Goal: Contribute content: Contribute content

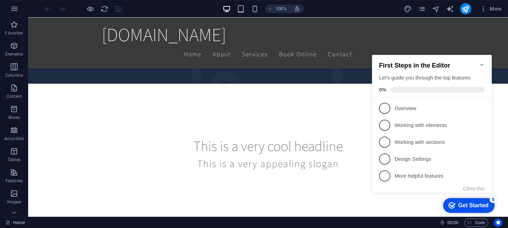
scroll to position [176, 0]
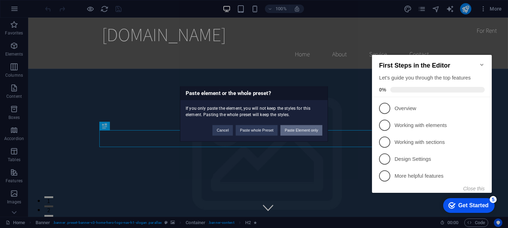
click at [290, 133] on button "Paste Element only" at bounding box center [301, 130] width 42 height 11
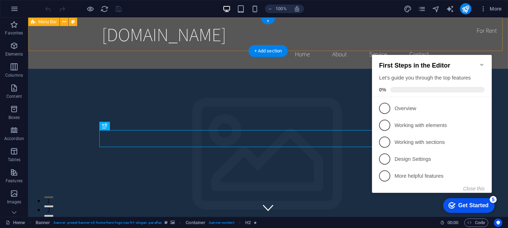
click at [437, 27] on div "example00112233.com Home About Service Contact" at bounding box center [268, 43] width 480 height 51
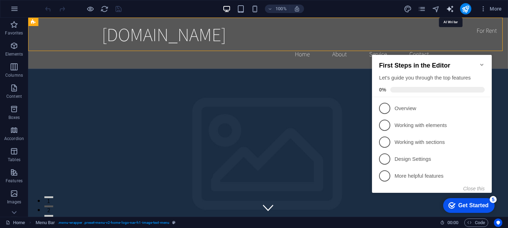
click at [449, 8] on icon "text_generator" at bounding box center [450, 9] width 8 height 8
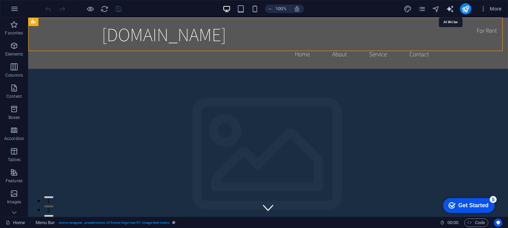
select select "English"
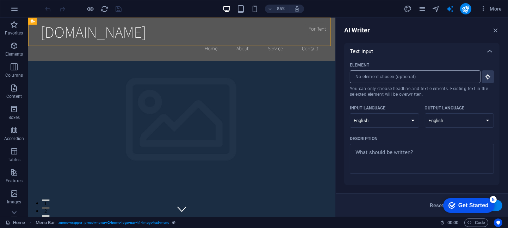
click at [390, 76] on input "Element ​ You can only choose headline and text elements. Existing text in the …" at bounding box center [413, 76] width 126 height 13
paste input "text"
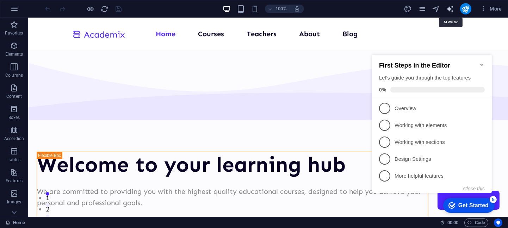
click at [449, 8] on icon "text_generator" at bounding box center [450, 9] width 8 height 8
select select "English"
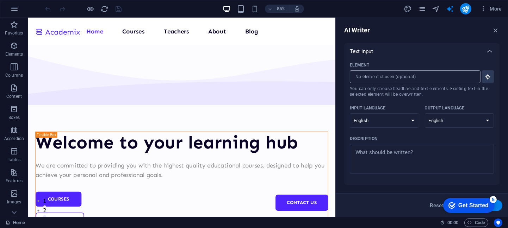
click at [374, 72] on input "Element ​ You can only choose headline and text elements. Existing text in the …" at bounding box center [413, 76] width 126 height 13
click at [379, 76] on input "Element ​ You can only choose headline and text elements. Existing text in the …" at bounding box center [413, 76] width 126 height 13
paste input "text"
click at [369, 76] on input "Element ​ You can only choose headline and text elements. Existing text in the …" at bounding box center [413, 76] width 126 height 13
paste input "text"
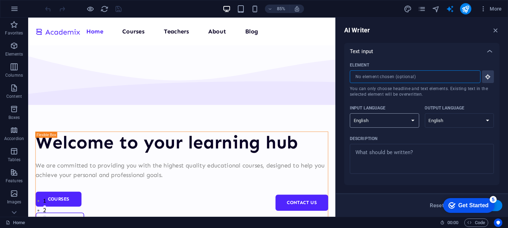
click at [409, 122] on select "Albanian Arabic Armenian Awadhi Azerbaijani Bashkir Basque Belarusian Bengali B…" at bounding box center [384, 120] width 69 height 14
click at [350, 113] on select "Albanian Arabic Armenian Awadhi Azerbaijani Bashkir Basque Belarusian Bengali B…" at bounding box center [384, 120] width 69 height 14
click at [399, 121] on select "Albanian Arabic Armenian Awadhi Azerbaijani Bashkir Basque Belarusian Bengali B…" at bounding box center [384, 120] width 69 height 14
select select "Chinese"
click at [350, 113] on select "Albanian Arabic Armenian Awadhi Azerbaijani Bashkir Basque Belarusian Bengali B…" at bounding box center [384, 120] width 69 height 14
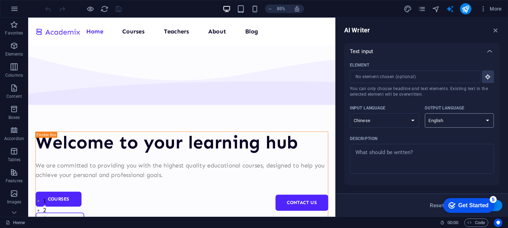
click at [442, 118] on select "Albanian Arabic Armenian Awadhi Azerbaijani Bashkir Basque Belarusian Bengali B…" at bounding box center [459, 120] width 69 height 14
select select "Chinese"
click at [425, 113] on select "Albanian Arabic Armenian Awadhi Azerbaijani Bashkir Basque Belarusian Bengali B…" at bounding box center [459, 120] width 69 height 14
click at [400, 74] on input "Element ​ You can only choose headline and text elements. Existing text in the …" at bounding box center [413, 76] width 126 height 13
paste input "text"
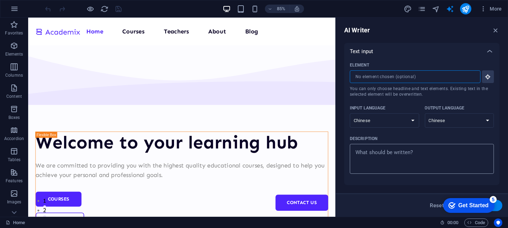
type textarea "x"
click at [375, 155] on textarea "Description x ​" at bounding box center [421, 159] width 137 height 23
paste textarea "北京有亲恒致健康科技有限公司，源于2012年成立的山东鲁姐家政集团，经过十余年的精耕细作，公司拥有一所家政培训学校，50余家服务机构，全自主培训6万余名专业服…"
type textarea "北京有亲恒致健康科技有限公司，源于2012年成立的山东鲁姐家政集团，经过十余年的精耕细作，公司拥有一所家政培训学校，50余家服务机构，全自主培训6万余名专业服…"
type textarea "x"
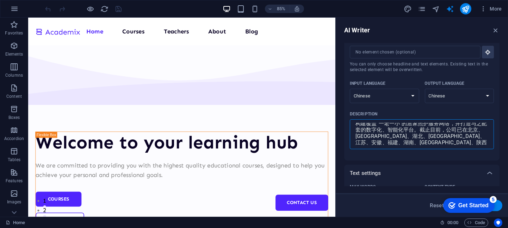
scroll to position [35, 0]
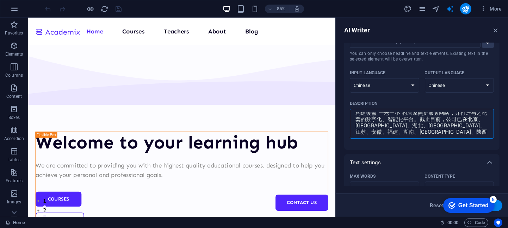
type textarea "北京有亲恒致健康科技有限公司，源于2012年成立的山东鲁姐家政集团，经过十余年的精耕细作，公司拥有一所家政培训学校，50余家服务机构，全自主培训6万余名专业服…"
type textarea "x"
click at [465, 205] on div "Get Started" at bounding box center [473, 205] width 30 height 6
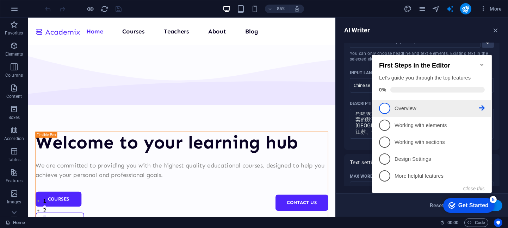
click at [384, 107] on span "1" at bounding box center [384, 108] width 11 height 11
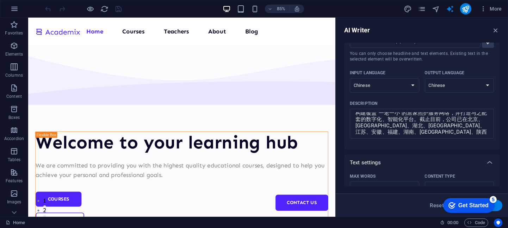
scroll to position [0, 0]
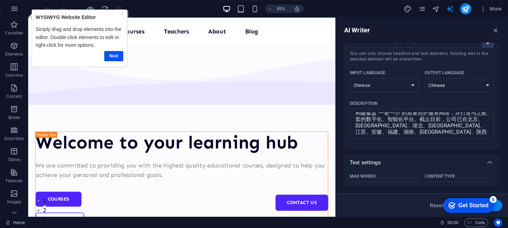
click at [470, 204] on div "Get Started" at bounding box center [473, 205] width 30 height 6
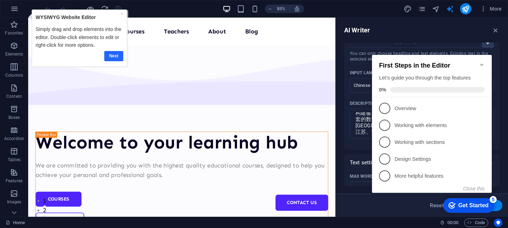
click at [119, 59] on link "Next" at bounding box center [113, 56] width 19 height 10
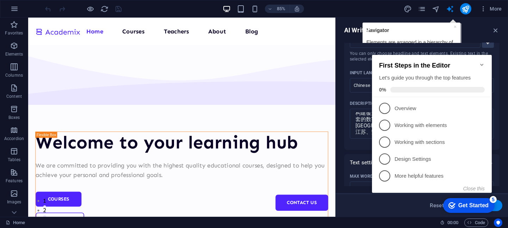
click at [472, 204] on div "Get Started" at bounding box center [473, 205] width 30 height 6
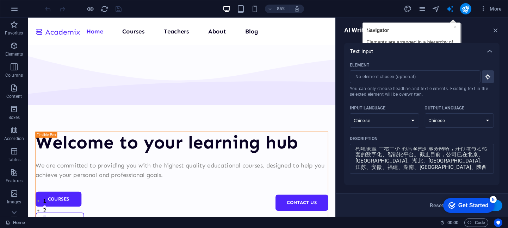
click at [454, 27] on div "AI Writer" at bounding box center [421, 30] width 155 height 8
click at [453, 26] on div "AI Writer" at bounding box center [421, 30] width 155 height 8
click at [418, 31] on div "AI Writer" at bounding box center [421, 30] width 155 height 8
click at [384, 18] on div "AI Writer Text input Element ​ You can only choose headline and text elements. …" at bounding box center [422, 117] width 172 height 199
click at [388, 75] on input "Element ​ You can only choose headline and text elements. Existing text in the …" at bounding box center [413, 76] width 126 height 13
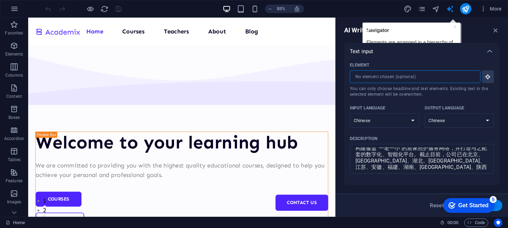
paste input "text"
click at [454, 28] on div "AI Writer" at bounding box center [421, 30] width 155 height 8
click at [497, 33] on icon "button" at bounding box center [496, 30] width 8 height 8
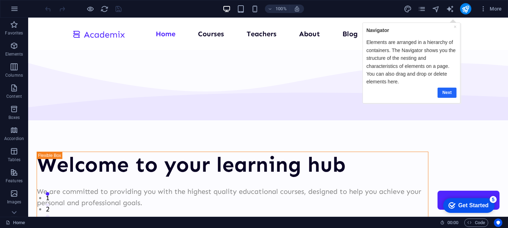
click at [449, 94] on link "Next" at bounding box center [446, 93] width 19 height 10
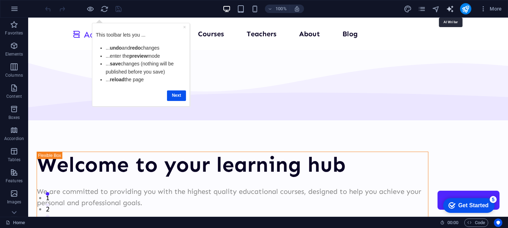
click at [450, 8] on icon "text_generator" at bounding box center [450, 9] width 8 height 8
select select "Chinese"
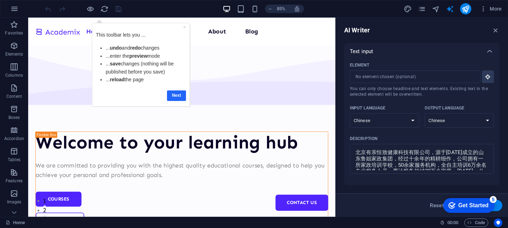
click at [175, 97] on link "Next" at bounding box center [176, 95] width 19 height 10
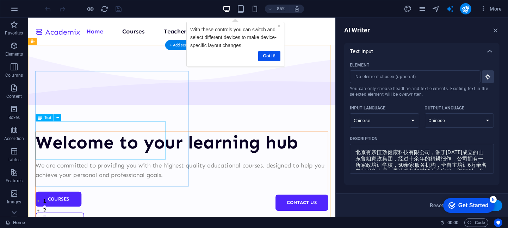
click at [148, 186] on div "We are committed to providing you with the highest quality educational courses,…" at bounding box center [209, 197] width 344 height 23
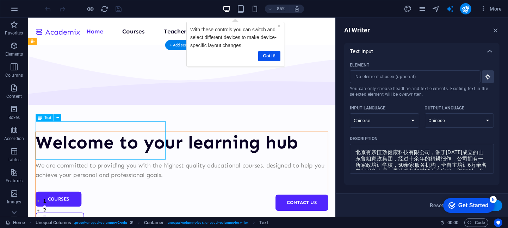
click at [138, 186] on div "We are committed to providing you with the highest quality educational courses,…" at bounding box center [209, 197] width 344 height 23
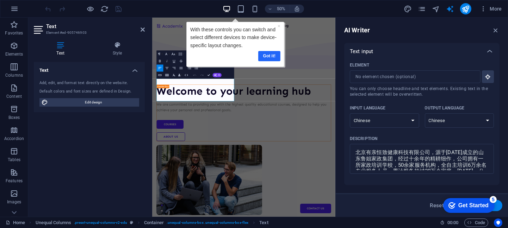
click at [267, 54] on link "Got it!" at bounding box center [269, 56] width 22 height 10
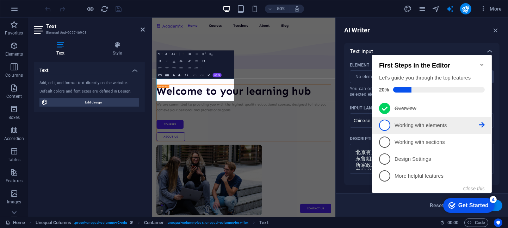
click at [385, 123] on span "2" at bounding box center [384, 124] width 11 height 11
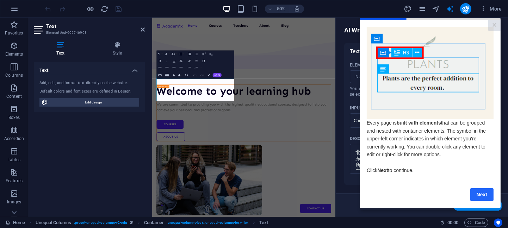
click at [479, 194] on link "Next" at bounding box center [481, 194] width 23 height 13
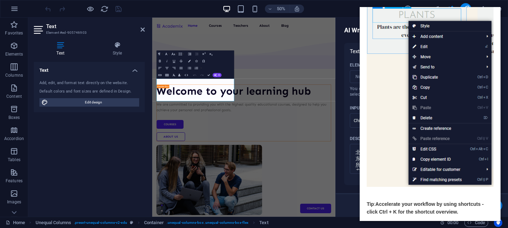
scroll to position [91, 0]
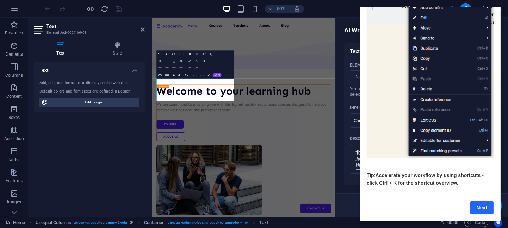
click at [486, 206] on link "Next" at bounding box center [481, 207] width 23 height 13
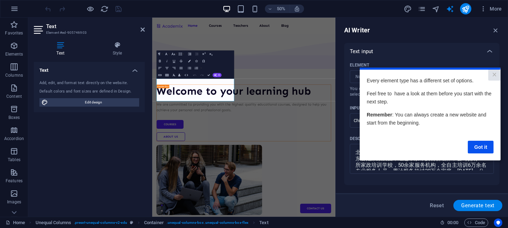
scroll to position [0, 0]
click at [480, 148] on link "Got it" at bounding box center [480, 147] width 26 height 13
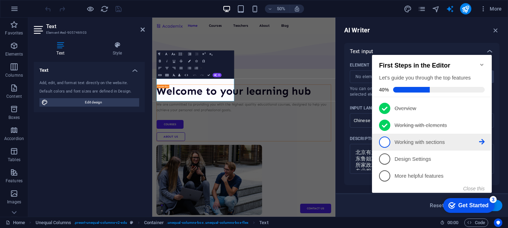
click at [481, 141] on icon at bounding box center [482, 142] width 6 height 6
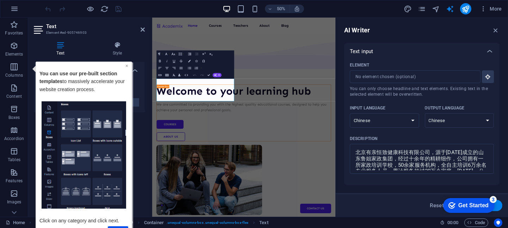
click at [126, 64] on link "×" at bounding box center [126, 66] width 3 height 6
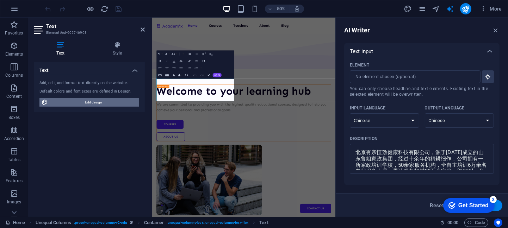
click at [100, 103] on span "Edit design" at bounding box center [93, 102] width 87 height 8
select select "px"
select select "400"
select select "px"
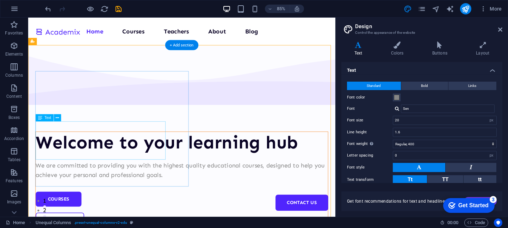
click at [125, 186] on div "We are committed to providing you with the highest quality educational courses,…" at bounding box center [209, 197] width 344 height 23
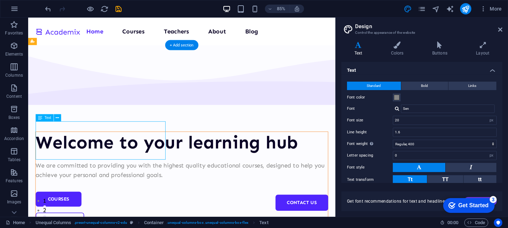
click at [135, 186] on div "We are committed to providing you with the highest quality educational courses,…" at bounding box center [209, 197] width 344 height 23
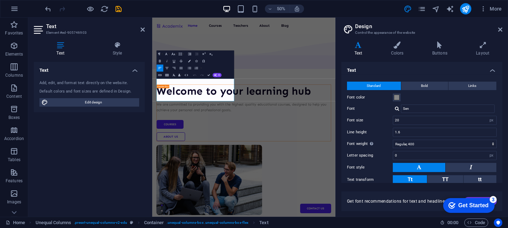
click at [357, 48] on icon at bounding box center [358, 45] width 34 height 7
click at [475, 205] on div "Get Started" at bounding box center [473, 205] width 30 height 6
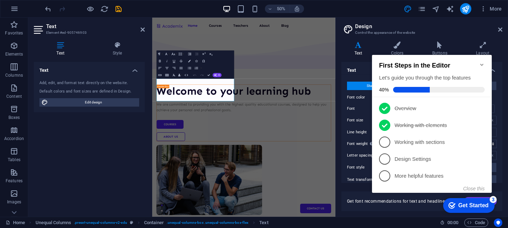
click at [392, 20] on header "Design Control the appearance of the website" at bounding box center [423, 27] width 160 height 18
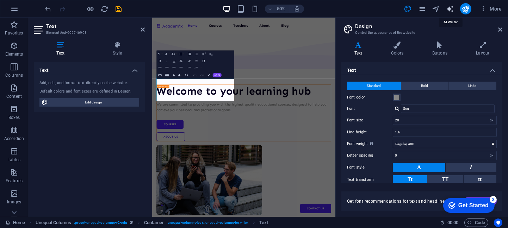
click at [449, 7] on icon "text_generator" at bounding box center [450, 9] width 8 height 8
select select "Chinese"
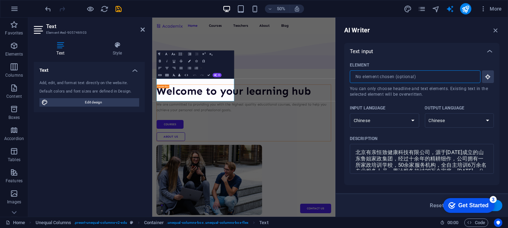
click at [412, 77] on input "Element ​ You can only choose headline and text elements. Existing text in the …" at bounding box center [413, 76] width 126 height 13
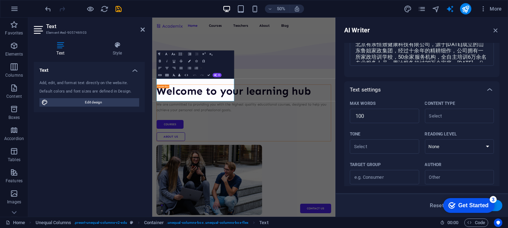
scroll to position [144, 0]
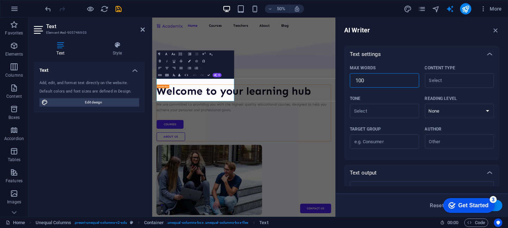
drag, startPoint x: 372, startPoint y: 79, endPoint x: 356, endPoint y: 79, distance: 16.2
click at [356, 79] on input "100" at bounding box center [384, 81] width 69 height 14
type textarea "x"
type input "3"
type textarea "x"
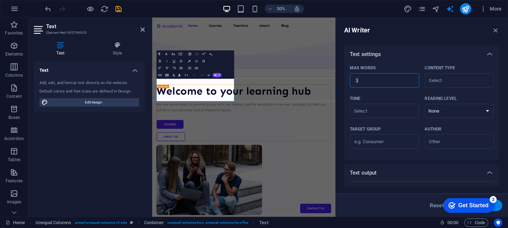
type textarea "x"
type input "30"
type textarea "x"
type input "300"
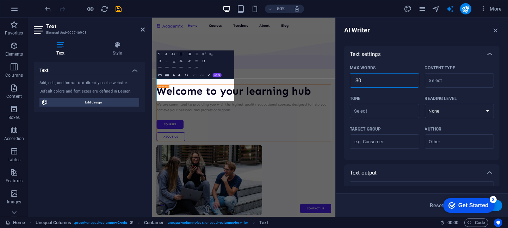
type textarea "x"
type input "300"
click at [458, 82] on input "Content type ​" at bounding box center [454, 80] width 54 height 10
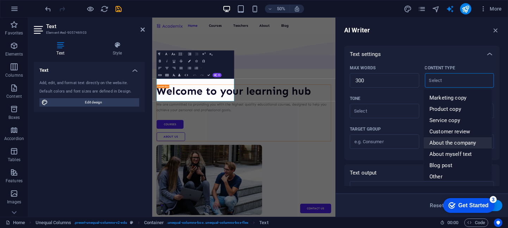
click at [455, 146] on li "About the company" at bounding box center [458, 142] width 68 height 11
type input "About the company"
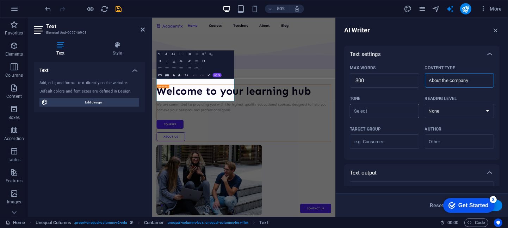
click at [375, 109] on input "Tone ​" at bounding box center [379, 111] width 54 height 10
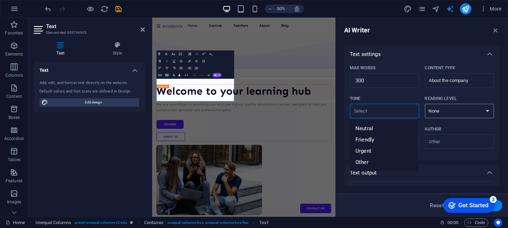
click at [439, 108] on select "None Academic Adult Teen Child" at bounding box center [459, 111] width 69 height 14
click at [420, 181] on div "x ​" at bounding box center [422, 190] width 144 height 18
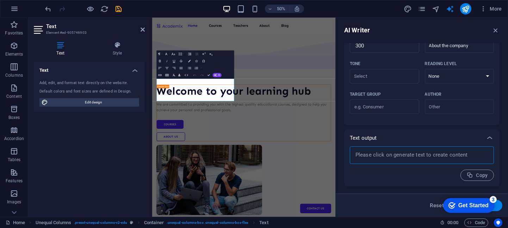
type textarea "x"
click at [472, 206] on div "Get Started" at bounding box center [473, 205] width 30 height 6
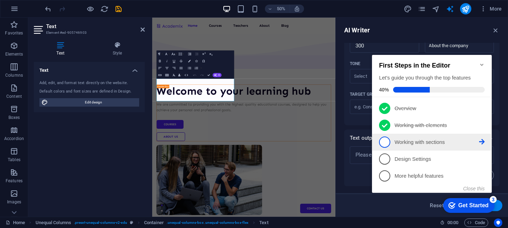
click at [428, 144] on p "Working with sections - incomplete" at bounding box center [436, 141] width 85 height 7
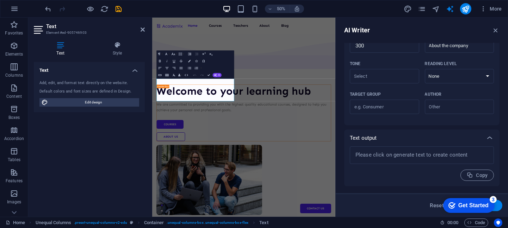
scroll to position [0, 0]
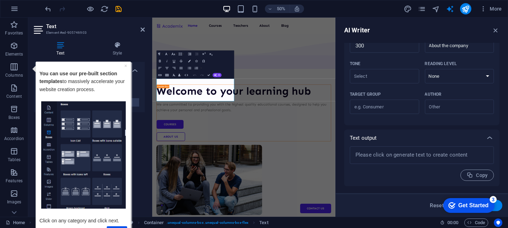
click at [466, 207] on div "Get Started" at bounding box center [473, 205] width 30 height 6
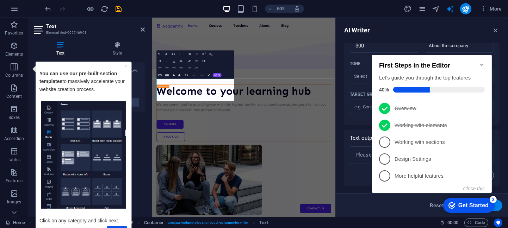
click at [387, 141] on span "3" at bounding box center [384, 141] width 11 height 11
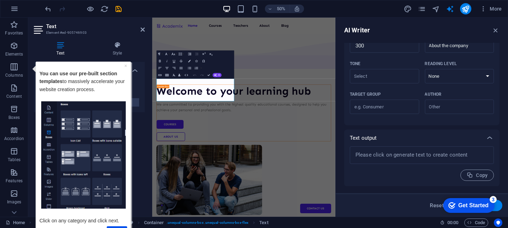
click at [97, 221] on p "Click on any category and click next." at bounding box center [83, 217] width 88 height 16
click at [81, 89] on p "You can use our pre-built section templates to massively accelerate your websit…" at bounding box center [83, 85] width 88 height 32
click at [124, 66] on link "×" at bounding box center [125, 66] width 3 height 6
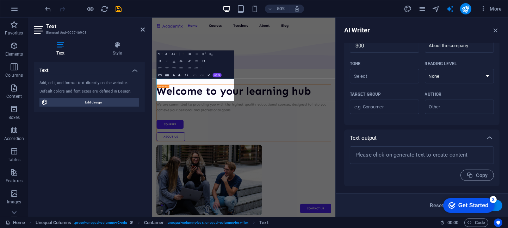
click at [469, 203] on div "Get Started" at bounding box center [473, 205] width 30 height 6
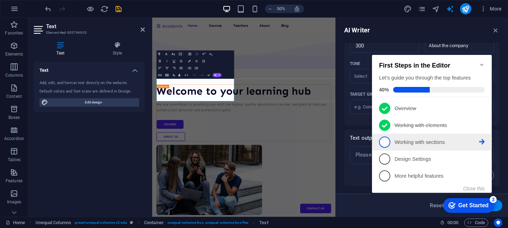
click at [384, 141] on span "3" at bounding box center [384, 141] width 11 height 11
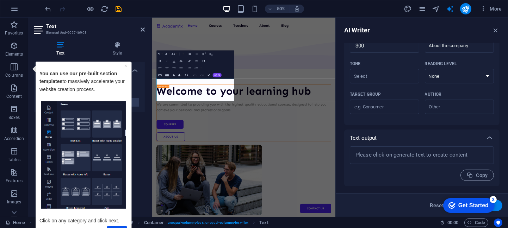
click at [477, 205] on div "Get Started" at bounding box center [473, 205] width 30 height 6
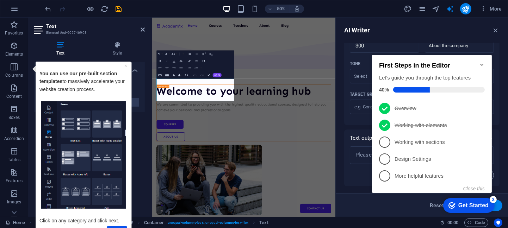
click at [482, 62] on icon "Minimize checklist" at bounding box center [482, 65] width 6 height 6
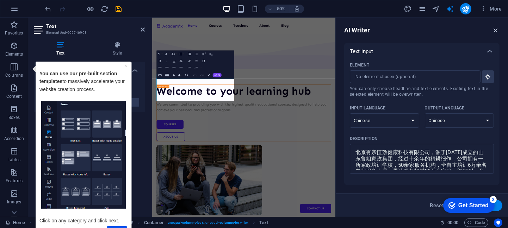
click at [495, 29] on icon "button" at bounding box center [496, 30] width 8 height 8
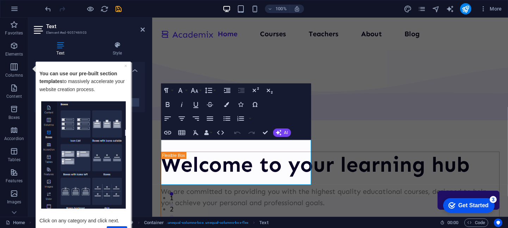
click at [145, 30] on aside "Text Element #ed-905746903 Text Style Text Add, edit, and format text directly …" at bounding box center [90, 117] width 124 height 199
click at [144, 29] on icon at bounding box center [143, 30] width 4 height 6
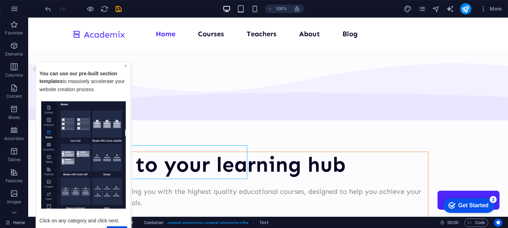
click at [124, 65] on link "×" at bounding box center [125, 66] width 3 height 6
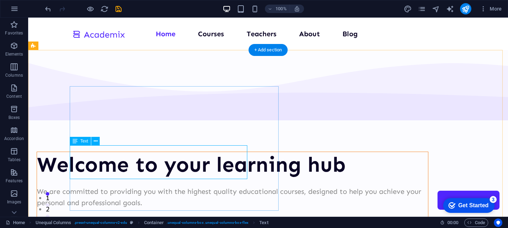
click at [167, 186] on div "We are committed to providing you with the highest quality educational courses,…" at bounding box center [232, 197] width 391 height 23
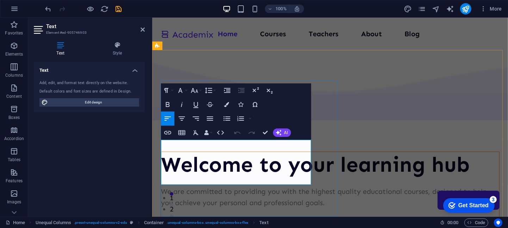
click at [212, 186] on p "We are committed to providing you with the highest quality educational courses,…" at bounding box center [330, 197] width 338 height 23
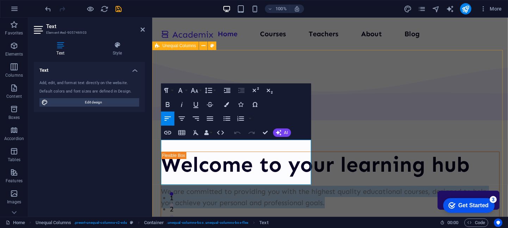
drag, startPoint x: 245, startPoint y: 177, endPoint x: 157, endPoint y: 150, distance: 91.9
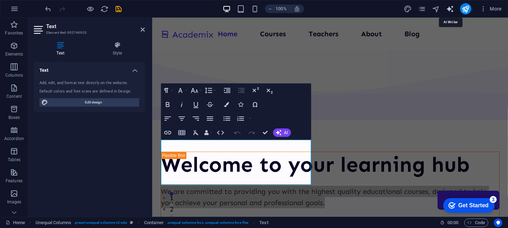
click at [448, 9] on icon "text_generator" at bounding box center [450, 9] width 8 height 8
select select "Chinese"
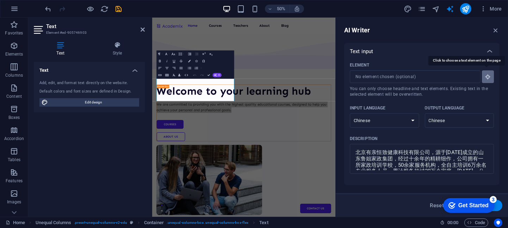
click at [487, 77] on icon "button" at bounding box center [488, 77] width 6 height 6
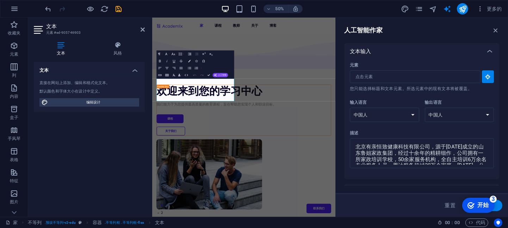
click at [421, 55] on div "文本输入" at bounding box center [421, 51] width 155 height 17
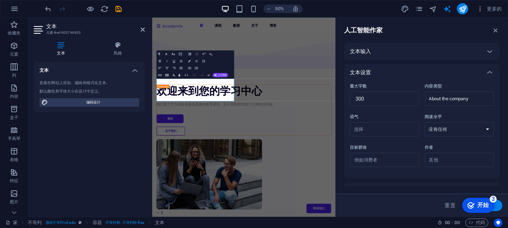
click at [427, 76] on div "文本设置" at bounding box center [421, 72] width 155 height 17
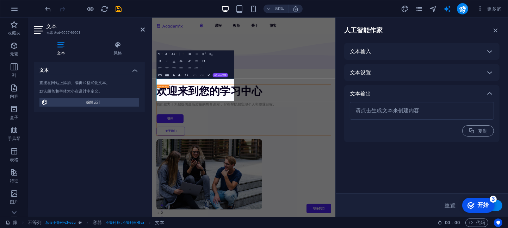
click at [411, 50] on div "文本输入" at bounding box center [415, 51] width 131 height 7
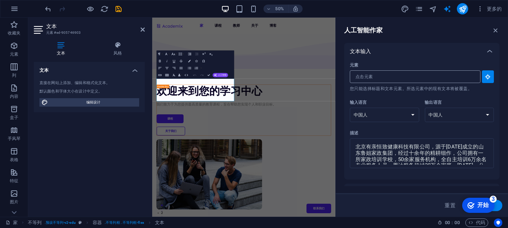
click at [414, 77] on input "元素 ​ 您只能选择标题和文本元素。所选元素中的现有文本将被覆盖。" at bounding box center [413, 76] width 126 height 13
click at [472, 77] on input "元素 ​ 您只能选择标题和文本元素。所选元素中的现有文本将被覆盖。" at bounding box center [413, 76] width 126 height 13
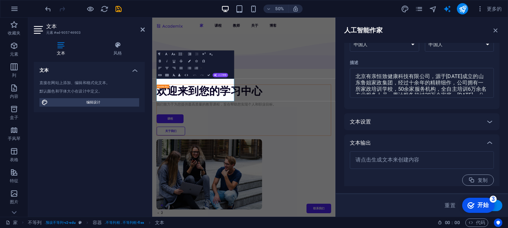
scroll to position [75, 0]
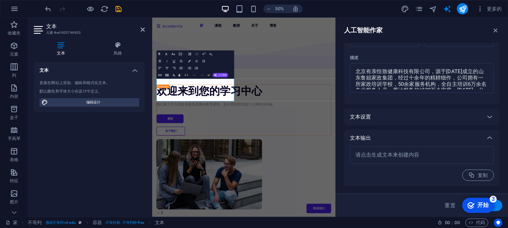
click at [477, 206] on font "开始" at bounding box center [482, 205] width 11 height 6
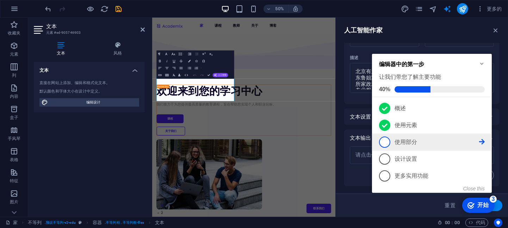
click at [383, 142] on span "3" at bounding box center [384, 141] width 11 height 11
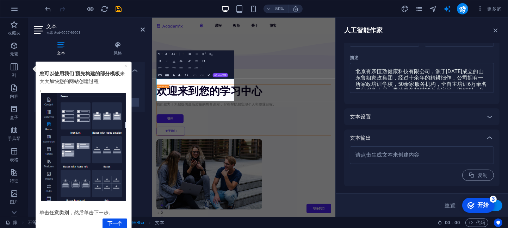
scroll to position [0, 0]
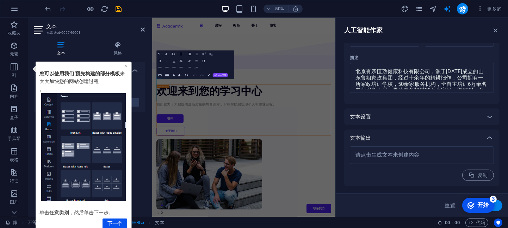
click at [125, 65] on font "×" at bounding box center [125, 66] width 3 height 6
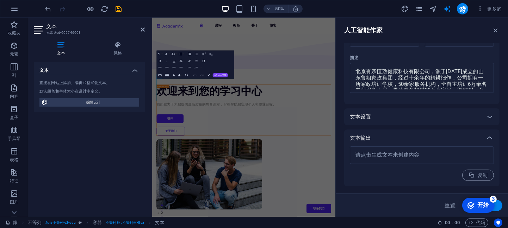
click at [348, 11] on div "50% 更多的" at bounding box center [274, 8] width 461 height 11
click at [495, 29] on icon "button" at bounding box center [496, 30] width 8 height 8
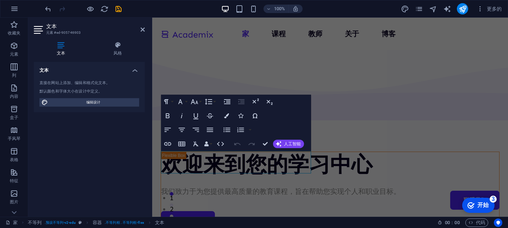
click at [361, 9] on div "100% 更多的" at bounding box center [274, 8] width 461 height 11
click at [460, 9] on icon "发布" at bounding box center [463, 9] width 8 height 8
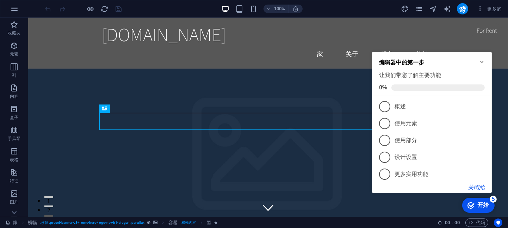
click at [478, 187] on font "关闭此" at bounding box center [475, 187] width 17 height 6
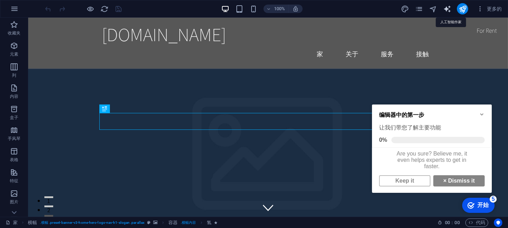
click at [446, 6] on icon "文本生成器" at bounding box center [447, 9] width 8 height 8
select select "English"
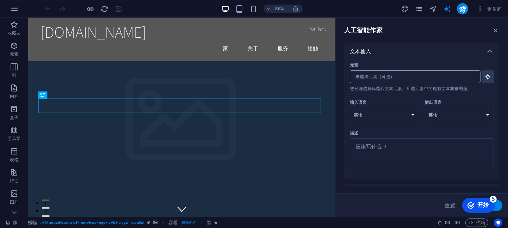
click at [382, 76] on input "元素 ​ 您只能选择标题和文本元素。所选元素中的现有文本将被覆盖。" at bounding box center [413, 76] width 126 height 13
type textarea "x"
click at [375, 150] on textarea "描述 x ​" at bounding box center [421, 153] width 137 height 23
type textarea "d"
type textarea "x"
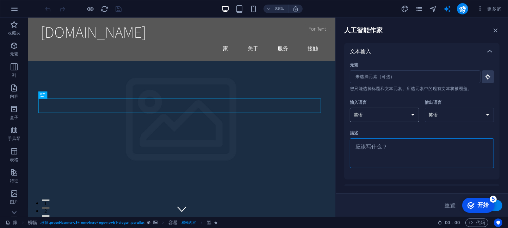
type textarea "x"
click at [406, 118] on select "阿尔巴尼亚语 阿拉伯 亚美尼亚语 阿瓦德语 阿塞拜疆 巴什基尔语 巴斯克 白俄罗斯语 孟加拉 博杰普尔语 波斯尼亚语 巴西葡萄牙语 保加利亚语 粤语 加泰罗尼…" at bounding box center [384, 115] width 69 height 14
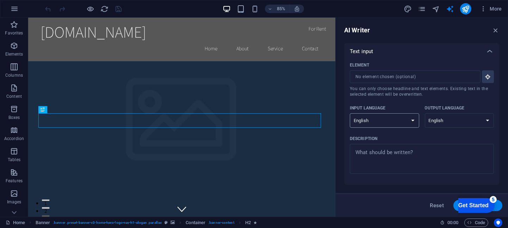
click at [390, 123] on select "Albanian Arabic Armenian Awadhi Azerbaijani Bashkir Basque Belarusian Bengali B…" at bounding box center [384, 120] width 69 height 14
select select "Chinese"
click at [350, 113] on select "Albanian Arabic Armenian Awadhi Azerbaijani Bashkir Basque Belarusian Bengali B…" at bounding box center [384, 120] width 69 height 14
click at [452, 123] on select "Albanian Arabic Armenian Awadhi Azerbaijani Bashkir Basque Belarusian Bengali B…" at bounding box center [459, 120] width 69 height 14
select select "Chinese"
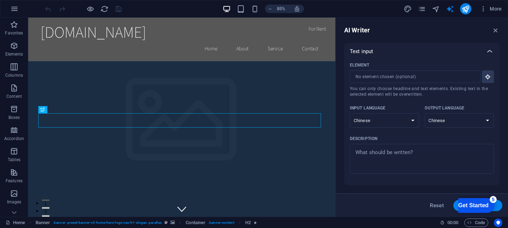
click at [425, 113] on select "Albanian Arabic Armenian Awadhi Azerbaijani Bashkir Basque Belarusian Bengali B…" at bounding box center [459, 120] width 69 height 14
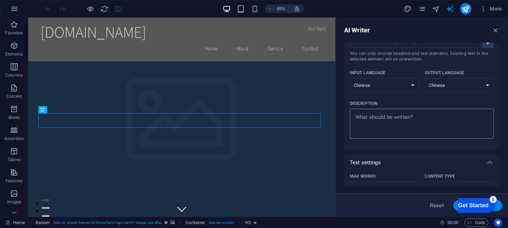
type textarea "x"
click at [384, 118] on textarea "Description x ​" at bounding box center [421, 123] width 137 height 23
type textarea "d"
type textarea "x"
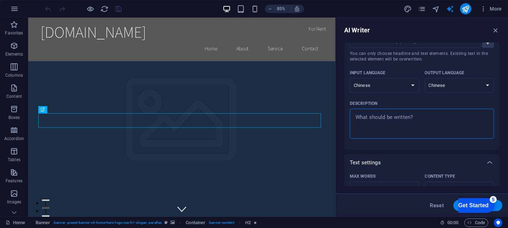
type textarea "d"
type textarea "x"
type textarea "xi"
type textarea "x"
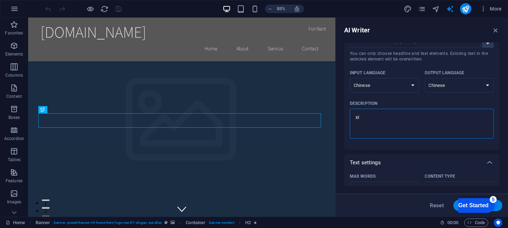
type textarea "xie"
type textarea "x"
type textarea "xi"
type textarea "x"
type textarea "x's"
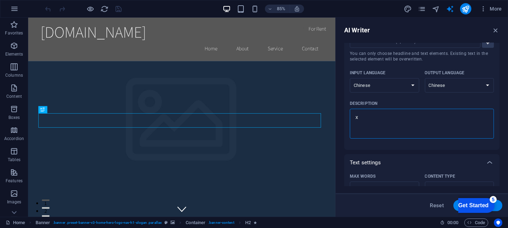
type textarea "x"
type textarea "x'sh"
type textarea "x"
type textarea "x's"
type textarea "x"
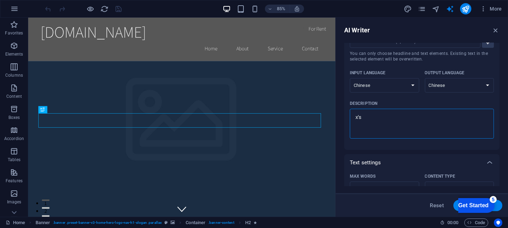
type textarea "x"
type textarea "s"
type textarea "x"
type textarea "sh"
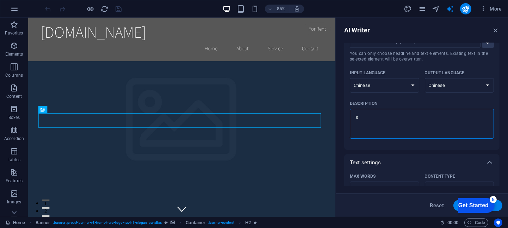
type textarea "x"
type textarea "she"
type textarea "x"
type textarea "shen"
type textarea "x"
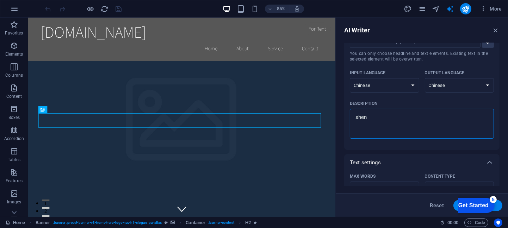
type textarea "sheng"
type textarea "x"
type textarea "sheng'c"
type textarea "x"
type textarea "生成"
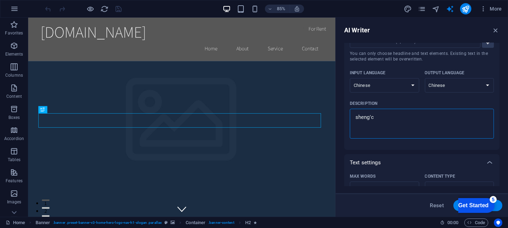
type textarea "x"
type textarea "生成y"
type textarea "x"
type textarea "生成yi"
type textarea "x"
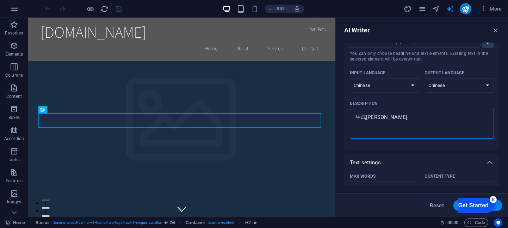
type textarea "生成yi'g"
type textarea "x"
type textarea "生成一个"
type textarea "x"
type textarea "生成一个I"
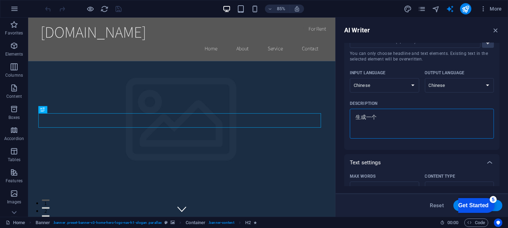
type textarea "x"
type textarea "生成一个IT"
type textarea "x"
type textarea "生成一个ITh"
type textarea "x"
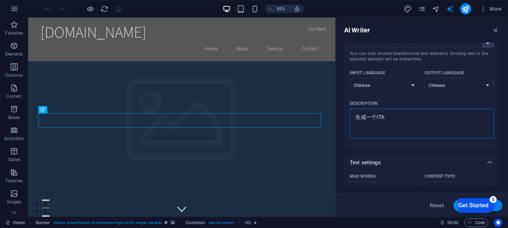
type textarea "生成一个ITha"
type textarea "x"
type textarea "生成一个IThan"
type textarea "x"
type textarea "生成一个IThang"
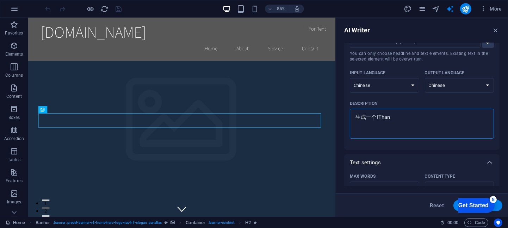
type textarea "x"
type textarea "生成一个IThang'y"
type textarea "x"
type textarea "生成一个IT行业"
type textarea "x"
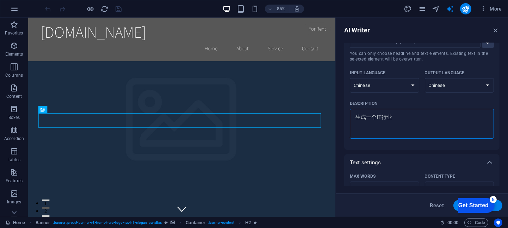
type textarea "生成一个IT行业q"
type textarea "x"
type textarea "生成一个IT行业qi"
type textarea "x"
type textarea "生成一个IT行业qi'y"
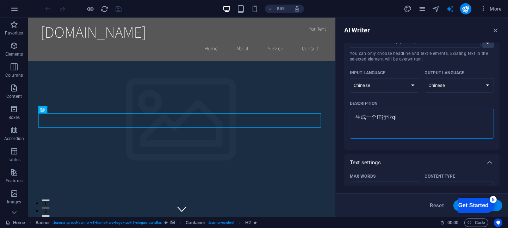
type textarea "x"
type textarea "生成一个IT行业qi'ye"
type textarea "x"
type textarea "生成一个IT行业企业"
type textarea "x"
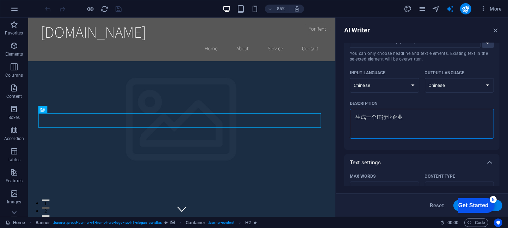
type textarea "生成一个IT行业企业m"
type textarea "x"
type textarea "生成一个IT行业企业mi"
type textarea "x"
type textarea "生成一个IT行业企业mi'a"
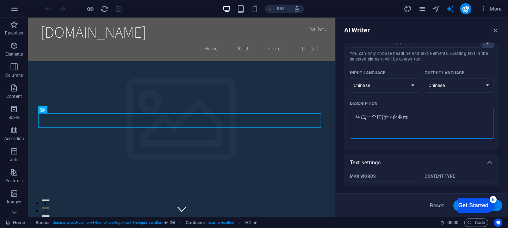
type textarea "x"
type textarea "生成一个IT行业企业miao"
type textarea "x"
type textarea "生成一个IT行业企业miao's"
type textarea "x"
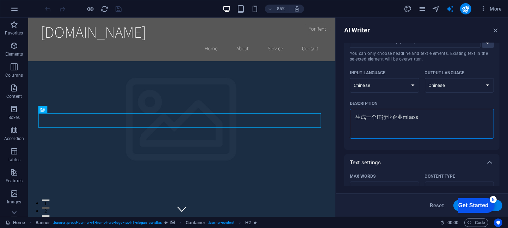
type textarea "生成一个IT行业企业miao'sh"
type textarea "x"
type textarea "生成一个IT行业企业描述"
type textarea "x"
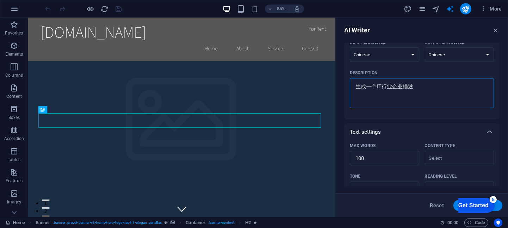
scroll to position [70, 0]
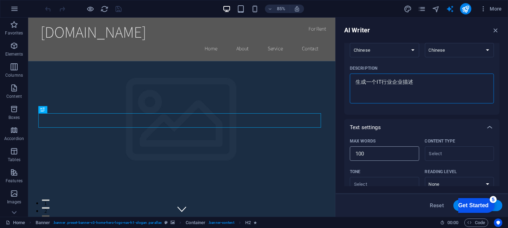
type textarea "生成一个IT行业企业描述"
click at [373, 154] on input "100" at bounding box center [384, 154] width 69 height 14
type textarea "x"
type input "2"
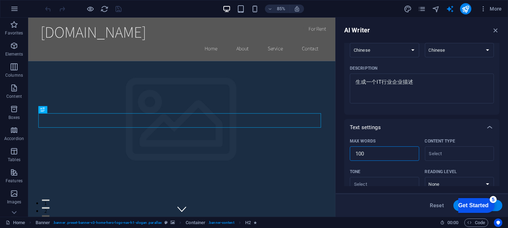
type textarea "x"
type input "20"
type textarea "x"
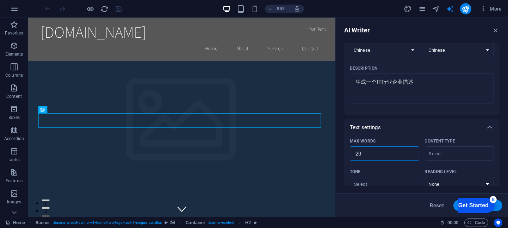
type input "200"
type textarea "x"
type input "200"
click at [443, 153] on input "Content type ​" at bounding box center [454, 154] width 54 height 10
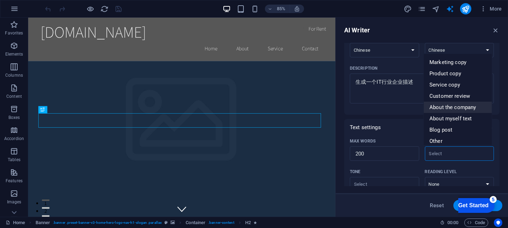
click at [443, 107] on span "About the company" at bounding box center [452, 107] width 46 height 7
type input "About the company"
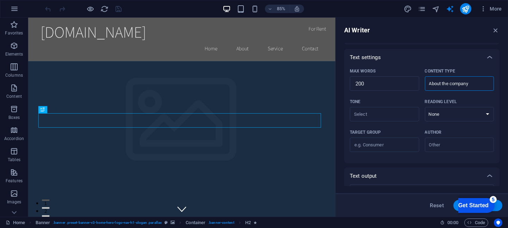
scroll to position [141, 0]
click at [378, 114] on input "Tone ​" at bounding box center [379, 114] width 54 height 10
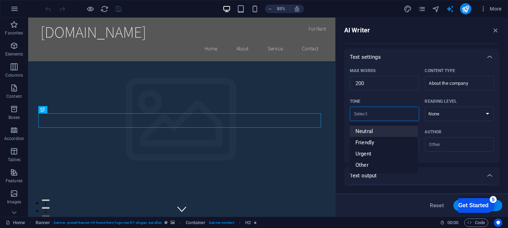
click at [370, 135] on li "Neutral" at bounding box center [384, 131] width 68 height 11
type input "Neutral"
click at [440, 115] on select "None Academic Adult Teen Child" at bounding box center [459, 114] width 69 height 14
select select "Adult"
click at [425, 107] on select "None Academic Adult Teen Child" at bounding box center [459, 114] width 69 height 14
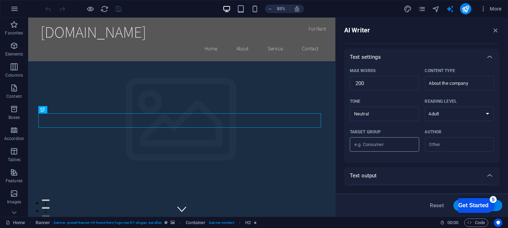
click at [389, 146] on input "Target group ​" at bounding box center [384, 144] width 69 height 11
type input "FEB"
click at [436, 145] on input "Author ​" at bounding box center [454, 144] width 54 height 10
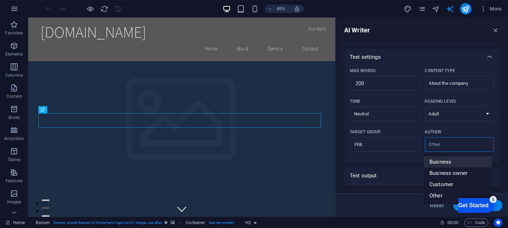
click at [443, 160] on span "Business" at bounding box center [440, 162] width 22 height 7
type input "Business"
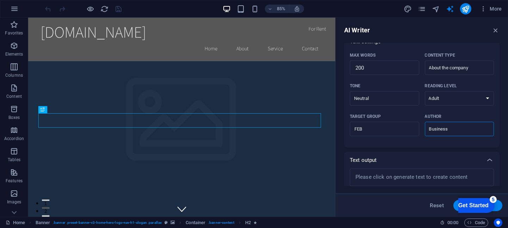
scroll to position [179, 0]
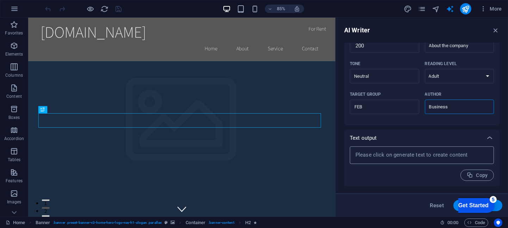
click at [405, 158] on textarea at bounding box center [421, 155] width 137 height 11
type textarea "x"
click at [497, 206] on button "Generate text" at bounding box center [477, 205] width 49 height 11
type textarea "x"
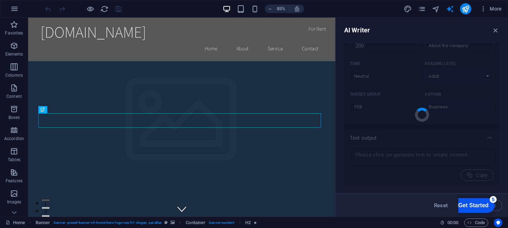
type textarea "x"
type textarea "我们是一家致力于在IT行业提供创新解决方案的企业，专注于推动技术的进步与应用。我们的团队由经验丰富的专业人员组成，具备深厚的技术背景和行业知识，旨在帮助客户提…"
type textarea "x"
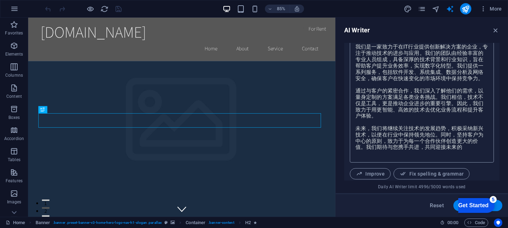
scroll to position [251, 0]
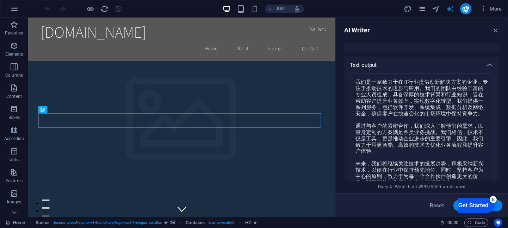
click at [485, 202] on div "Get Started" at bounding box center [473, 205] width 30 height 6
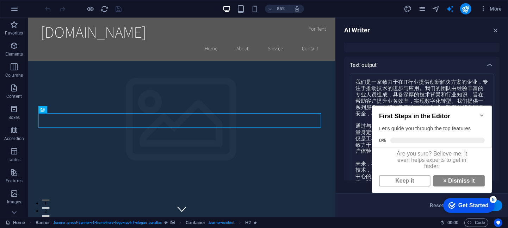
scroll to position [0, 0]
click at [396, 213] on div "checkmark Get Started 5 First Steps in the Editor Let's guide you through the t…" at bounding box center [433, 155] width 128 height 119
drag, startPoint x: 498, startPoint y: 131, endPoint x: 502, endPoint y: 161, distance: 30.2
click at [502, 161] on div "AI Writer Text input Element ​ You can only choose headline and text elements. …" at bounding box center [422, 117] width 172 height 199
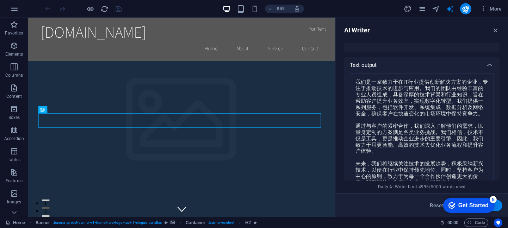
click at [495, 205] on div "checkmark Get Started 5 First Steps in the Editor Let's guide you through the t…" at bounding box center [467, 204] width 60 height 21
click at [498, 207] on button "Generate text" at bounding box center [477, 205] width 49 height 11
type textarea "x"
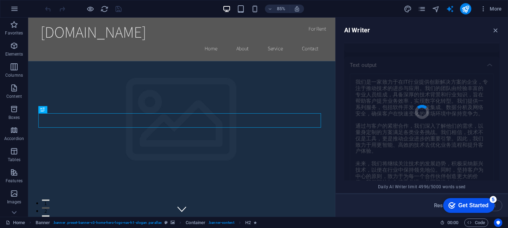
type textarea "x"
type textarea "创新科技引领未来"
type textarea "x"
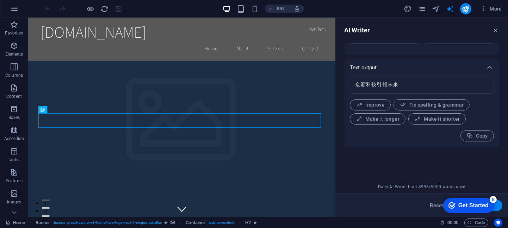
scroll to position [251, 0]
click at [455, 206] on div "checkmark Get Started 5" at bounding box center [468, 205] width 40 height 7
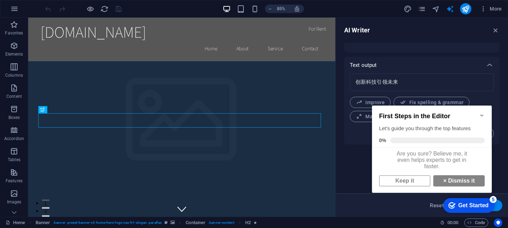
scroll to position [5, 0]
click at [452, 181] on link "× Dismiss it" at bounding box center [458, 180] width 51 height 11
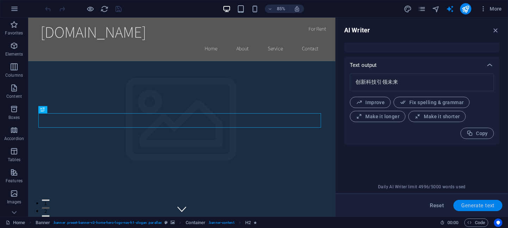
click at [479, 206] on span "Generate text" at bounding box center [477, 206] width 33 height 6
type textarea "x"
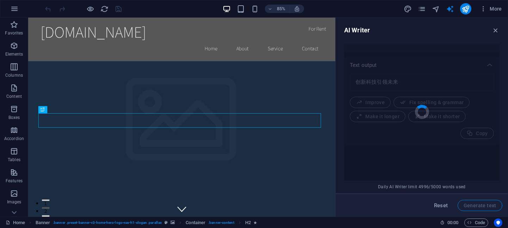
type textarea "x"
type textarea "创新技术推动发展"
type textarea "x"
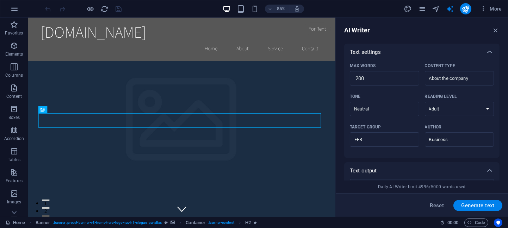
scroll to position [181, 0]
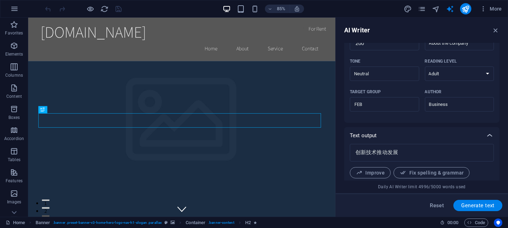
click at [489, 138] on icon at bounding box center [489, 135] width 8 height 8
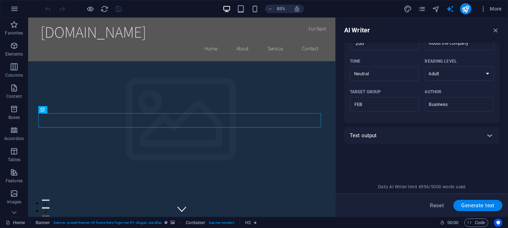
click at [489, 138] on icon at bounding box center [489, 135] width 8 height 8
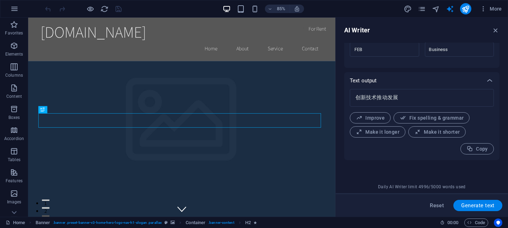
scroll to position [251, 0]
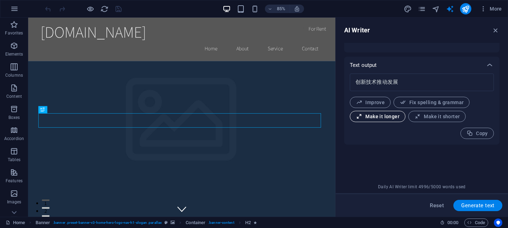
click at [381, 117] on span "Make it longer" at bounding box center [378, 116] width 44 height 7
type textarea "x"
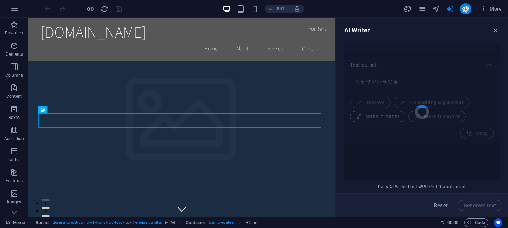
type textarea "x"
type textarea "创新技术作为推动社会和经济发展的重要动力，正不断改变着我们生活的方式。通过引入先进的科学和工程理念"
type textarea "x"
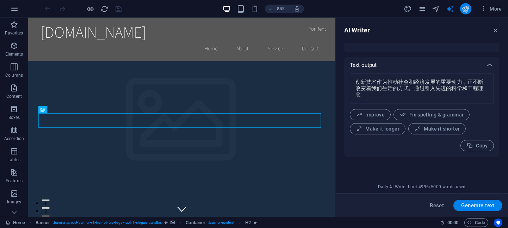
click at [467, 7] on icon "publish" at bounding box center [465, 9] width 8 height 8
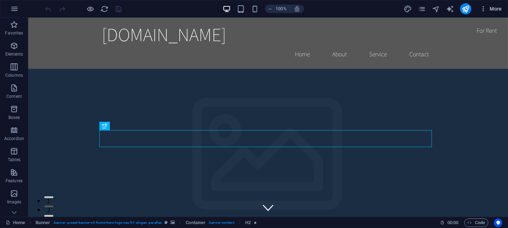
click at [485, 10] on icon "button" at bounding box center [483, 8] width 7 height 7
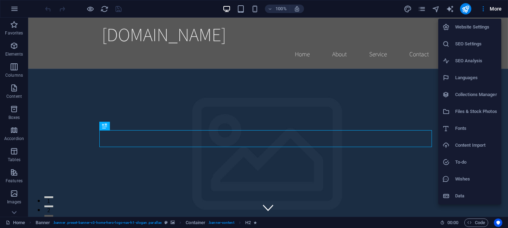
click at [466, 29] on h6 "Website Settings" at bounding box center [476, 27] width 42 height 8
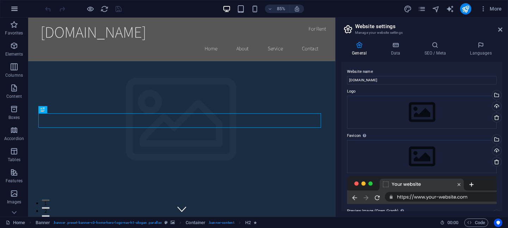
click at [12, 9] on icon "button" at bounding box center [14, 9] width 8 height 8
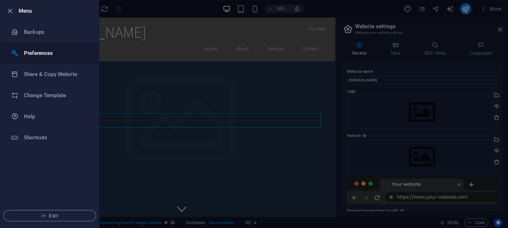
click at [35, 49] on h6 "Preferences" at bounding box center [56, 53] width 65 height 8
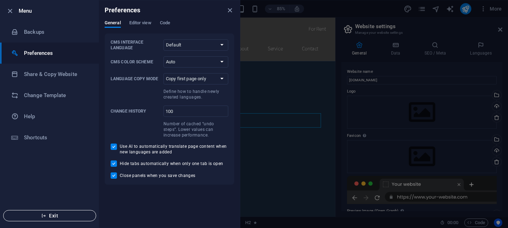
click at [66, 215] on span "Exit" at bounding box center [49, 216] width 81 height 6
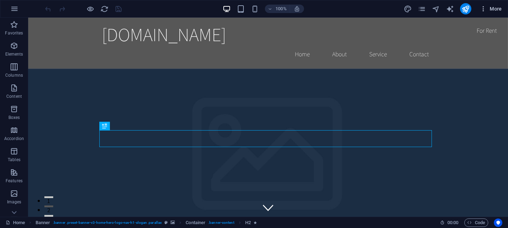
click at [490, 8] on span "More" at bounding box center [491, 8] width 22 height 7
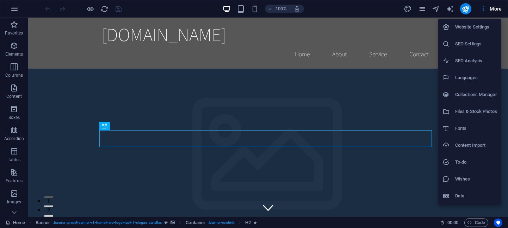
click at [19, 223] on div at bounding box center [254, 114] width 508 height 228
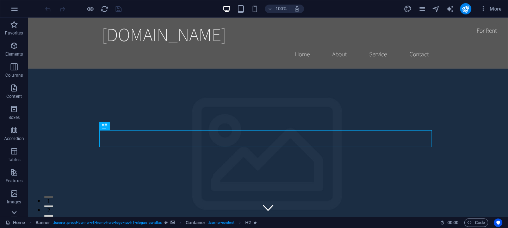
click at [15, 212] on icon at bounding box center [14, 212] width 5 height 3
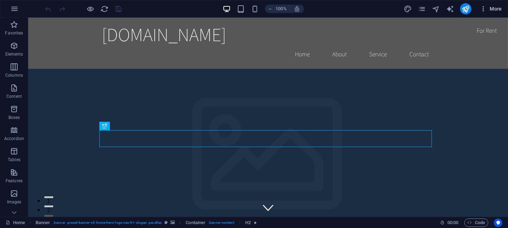
click at [484, 10] on icon "button" at bounding box center [483, 8] width 7 height 7
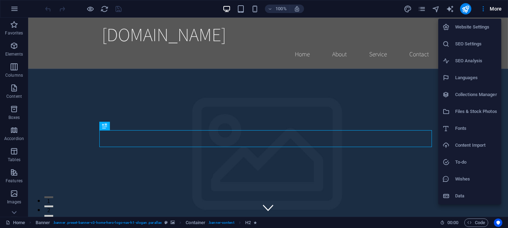
click at [470, 197] on h6 "Data" at bounding box center [476, 196] width 42 height 8
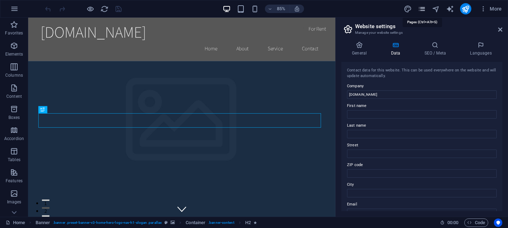
click at [423, 8] on icon "pages" at bounding box center [422, 9] width 8 height 8
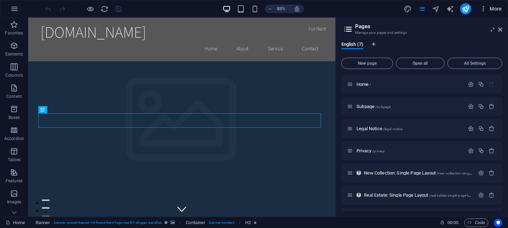
click at [485, 10] on icon "button" at bounding box center [483, 8] width 7 height 7
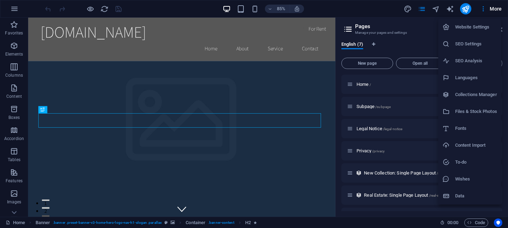
click at [475, 30] on h6 "Website Settings" at bounding box center [476, 27] width 42 height 8
select select "41"
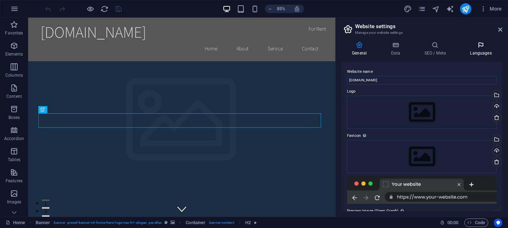
click at [480, 49] on h4 "Languages" at bounding box center [480, 49] width 43 height 15
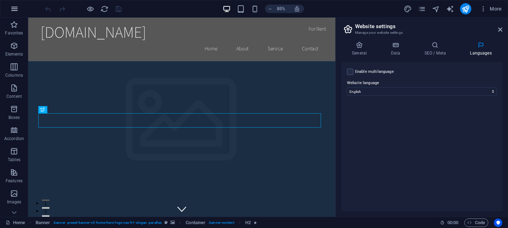
click at [16, 6] on icon "button" at bounding box center [14, 9] width 8 height 8
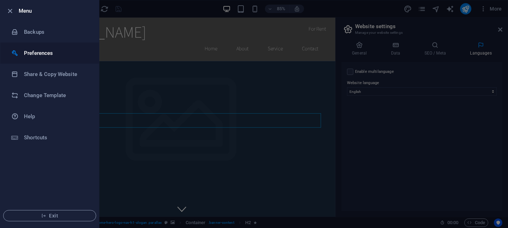
click at [37, 52] on h6 "Preferences" at bounding box center [56, 53] width 65 height 8
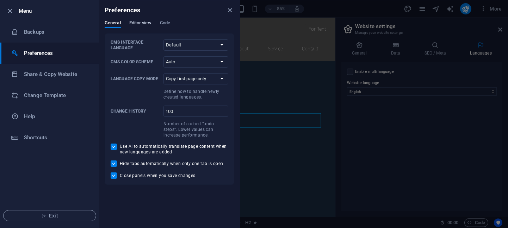
click at [144, 21] on span "Editor view" at bounding box center [140, 24] width 22 height 10
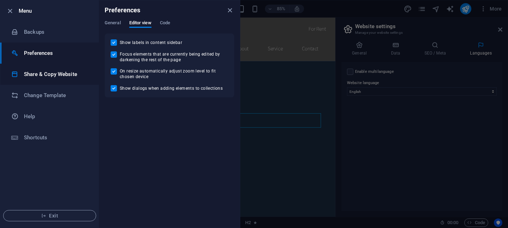
click at [56, 76] on h6 "Share & Copy Website" at bounding box center [56, 74] width 65 height 8
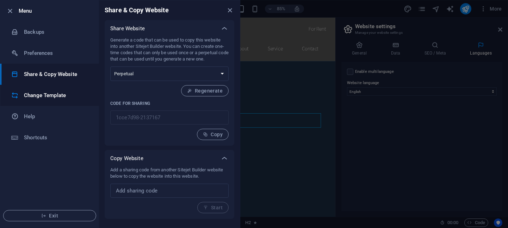
click at [47, 97] on h6 "Change Template" at bounding box center [56, 95] width 65 height 8
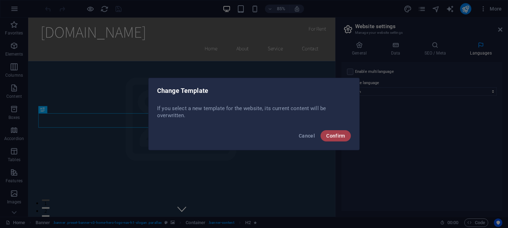
click at [335, 136] on span "Confirm" at bounding box center [335, 136] width 19 height 6
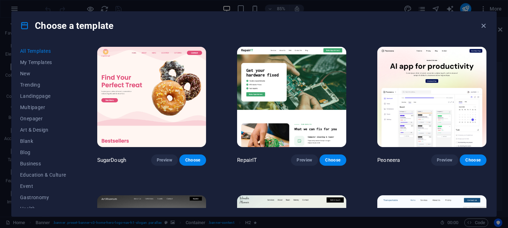
click at [405, 79] on img at bounding box center [431, 97] width 109 height 100
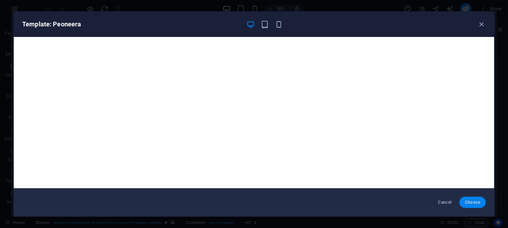
click at [473, 203] on span "Choose" at bounding box center [472, 203] width 15 height 6
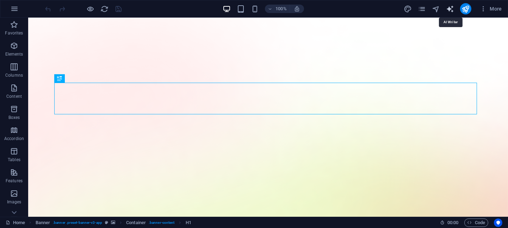
click at [450, 12] on icon "text_generator" at bounding box center [450, 9] width 8 height 8
select select "English"
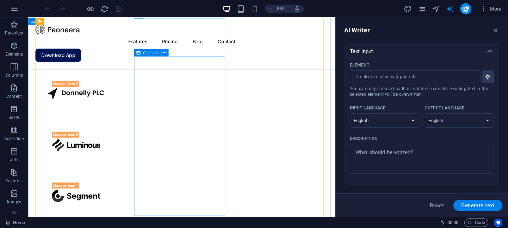
scroll to position [1152, 0]
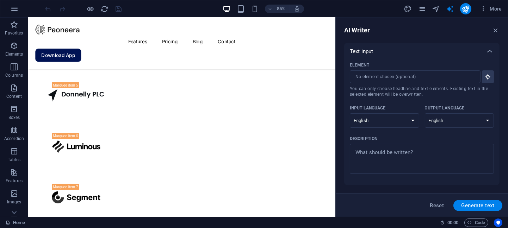
click at [500, 29] on div "AI Writer Text input Element ​ You can only choose headline and text elements. …" at bounding box center [422, 117] width 172 height 199
click at [497, 31] on icon "button" at bounding box center [496, 30] width 8 height 8
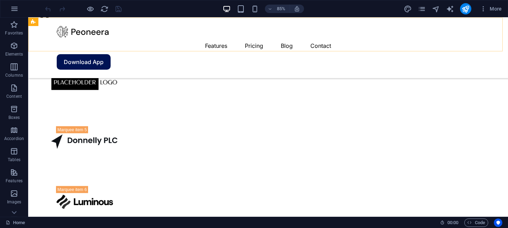
scroll to position [1037, 0]
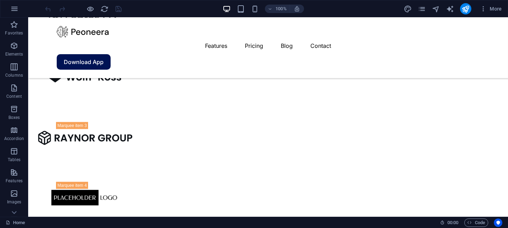
click at [345, 11] on div "100% More" at bounding box center [274, 8] width 461 height 11
